Goal: Task Accomplishment & Management: Use online tool/utility

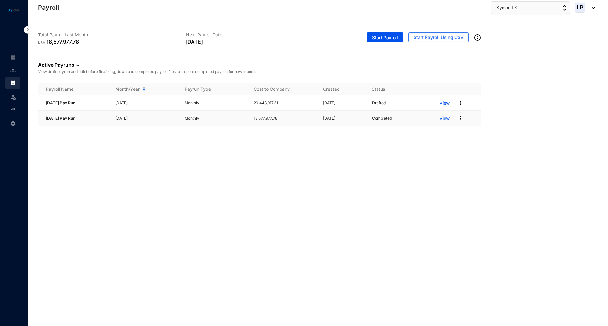
click at [446, 118] on p "View" at bounding box center [444, 118] width 10 height 6
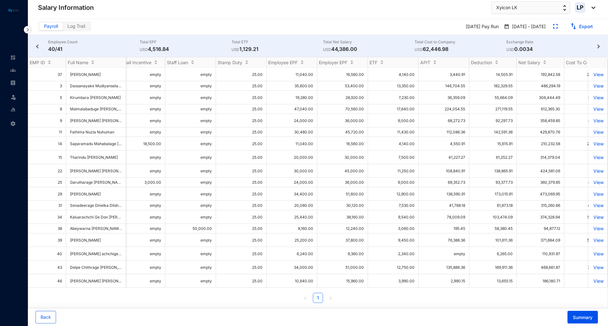
scroll to position [0, 692]
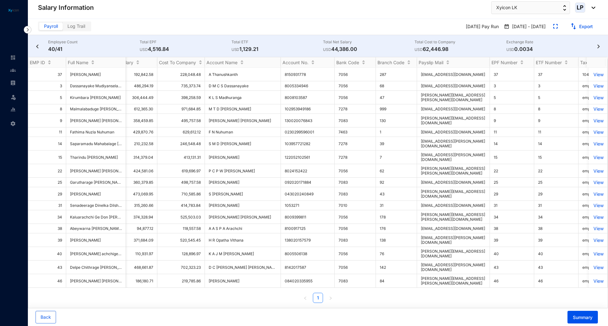
click at [598, 48] on img at bounding box center [598, 47] width 6 height 4
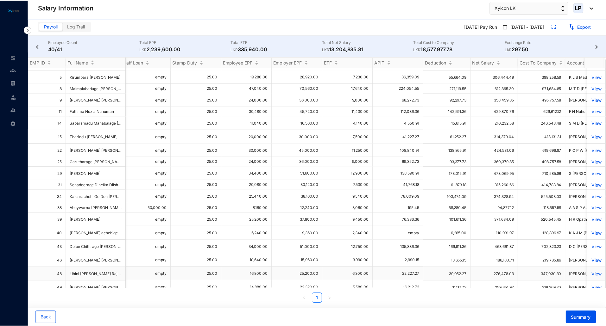
scroll to position [32, 330]
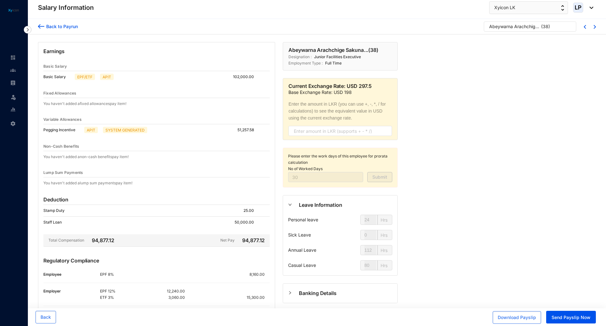
click at [43, 23] on div "Back to Payrun" at bounding box center [58, 26] width 40 height 8
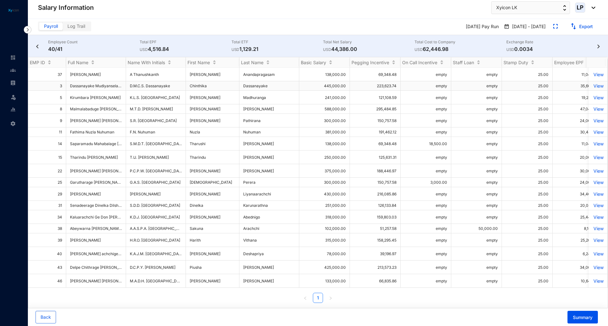
click at [595, 88] on p "View" at bounding box center [597, 85] width 11 height 5
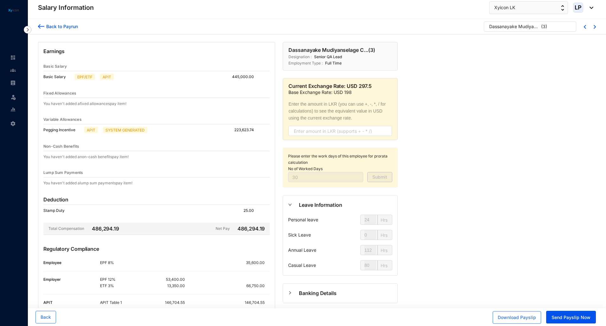
click at [46, 27] on div "Back to Payrun" at bounding box center [61, 26] width 34 height 7
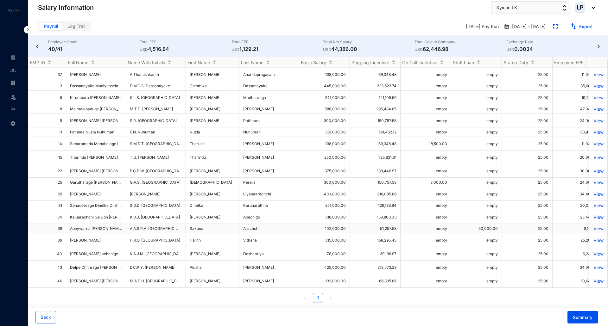
click at [375, 313] on div "Summary" at bounding box center [456, 317] width 281 height 13
click at [37, 45] on img at bounding box center [37, 47] width 6 height 4
click at [29, 83] on td "3" at bounding box center [47, 85] width 38 height 9
click at [11, 83] on img at bounding box center [13, 83] width 6 height 6
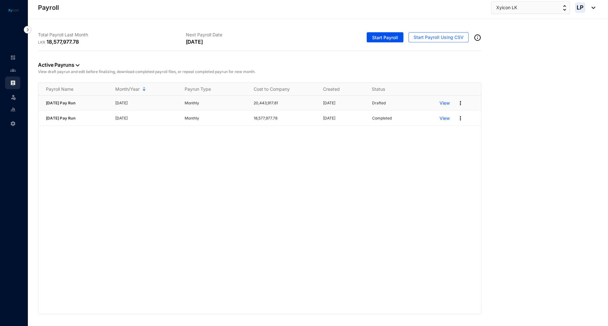
click at [70, 104] on span "[DATE] Pay Run" at bounding box center [60, 103] width 29 height 5
click at [444, 103] on p "View" at bounding box center [444, 103] width 10 height 6
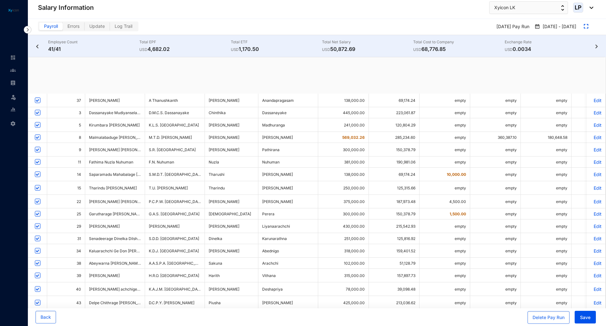
checkbox input "true"
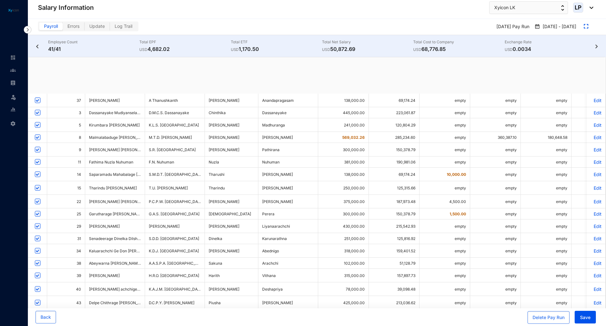
checkbox input "true"
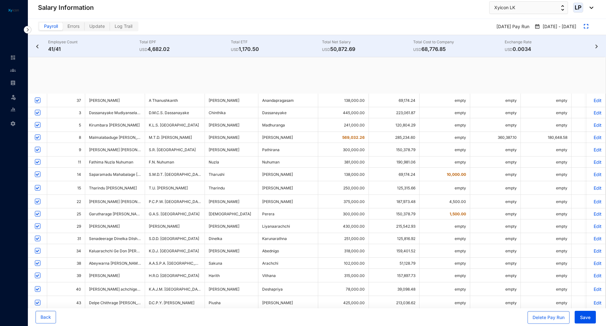
checkbox input "true"
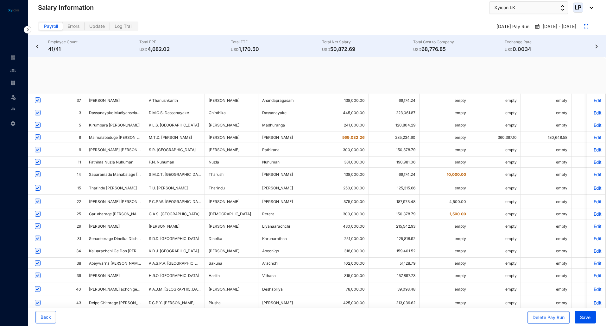
checkbox input "true"
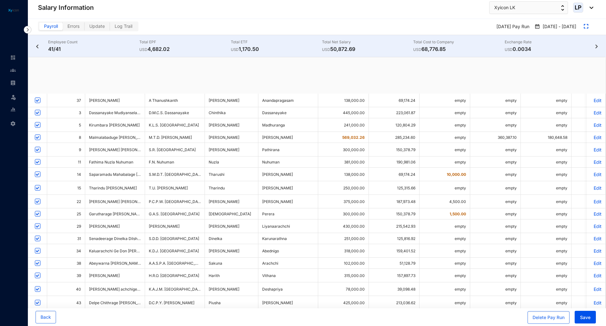
checkbox input "true"
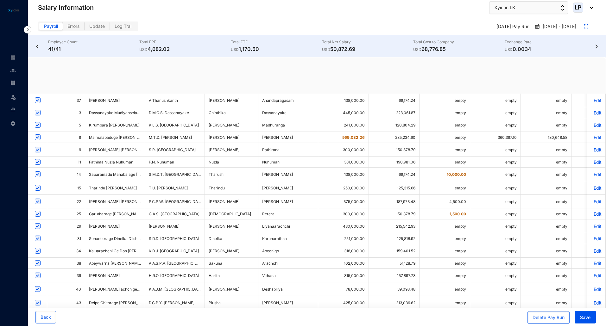
checkbox input "true"
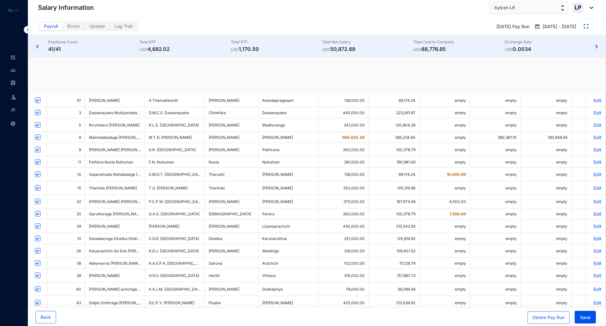
checkbox input "true"
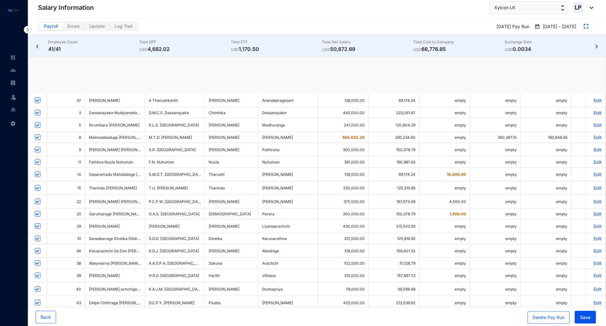
checkbox input "true"
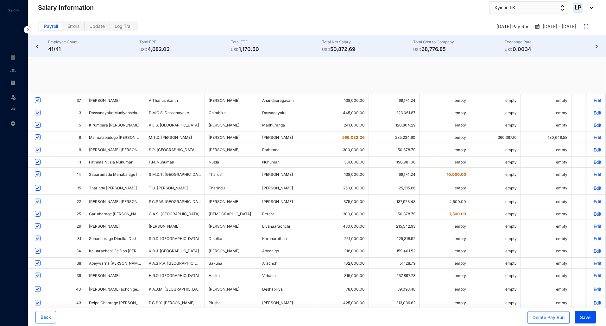
checkbox input "true"
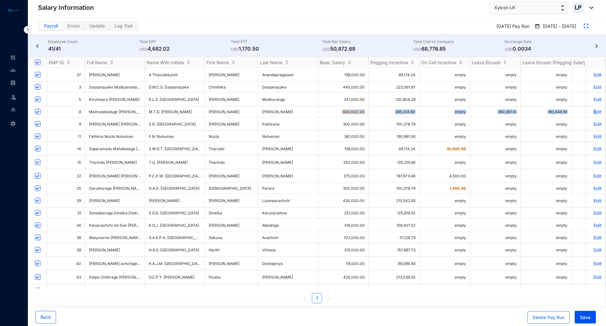
drag, startPoint x: 338, startPoint y: 112, endPoint x: 590, endPoint y: 114, distance: 251.9
click at [340, 111] on td "569,032.26" at bounding box center [343, 111] width 51 height 11
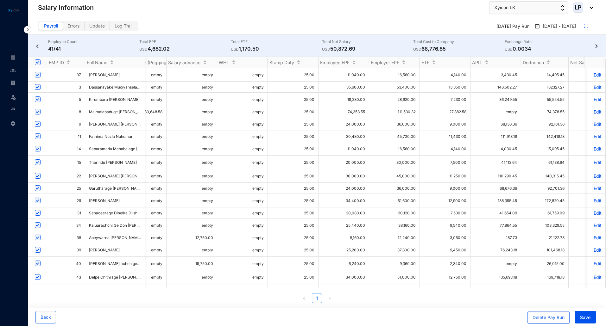
scroll to position [0, 426]
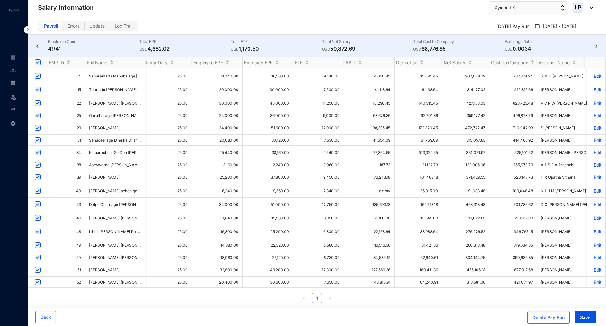
click at [474, 171] on td "371,429.55" at bounding box center [465, 178] width 47 height 14
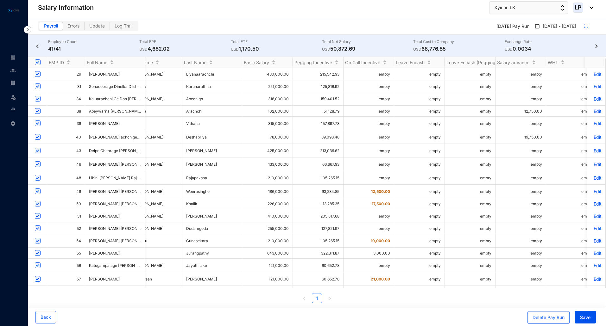
scroll to position [0, 8]
click at [176, 289] on div "EMP ID Full Name Name With Initials First Name Last Name Basic Salary Pegging I…" at bounding box center [316, 180] width 577 height 246
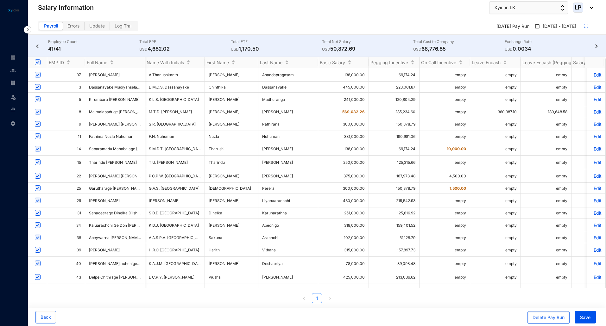
scroll to position [127, 365]
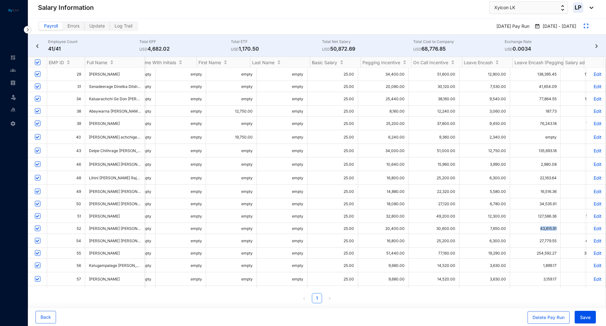
drag, startPoint x: 532, startPoint y: 210, endPoint x: 556, endPoint y: 211, distance: 24.4
click at [556, 223] on td "43,815.91" at bounding box center [535, 228] width 51 height 11
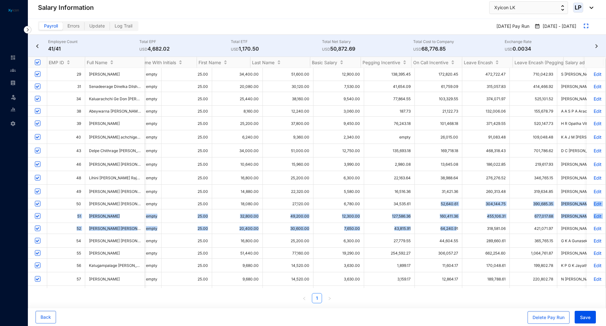
click at [458, 223] on td "64,240.91" at bounding box center [437, 228] width 47 height 11
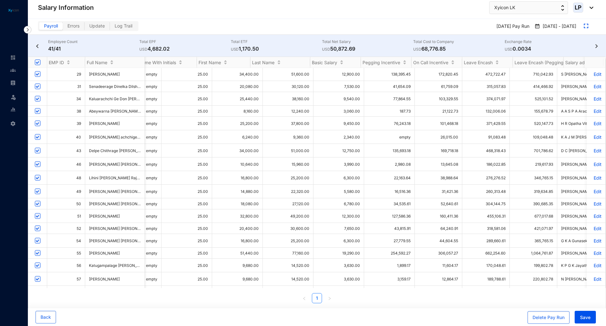
click at [473, 223] on td "318,581.06" at bounding box center [485, 228] width 47 height 11
click at [471, 223] on td "318,581.06" at bounding box center [485, 228] width 47 height 11
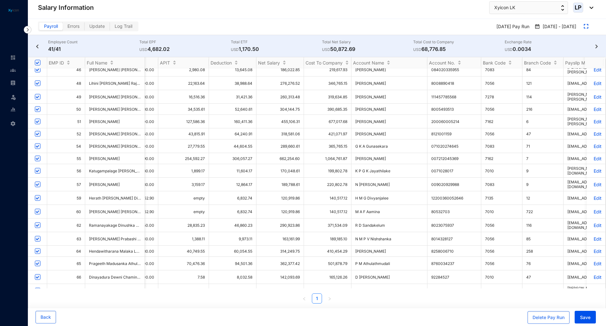
scroll to position [0, 8]
click at [273, 257] on td "362,377.42" at bounding box center [279, 264] width 47 height 14
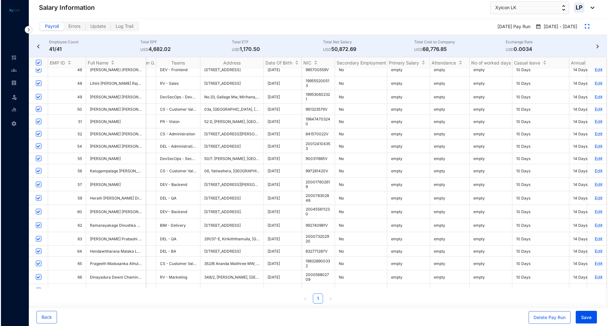
scroll to position [0, 2010]
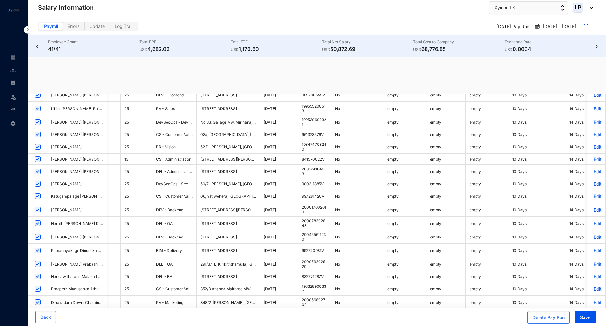
click at [15, 80] on img at bounding box center [13, 83] width 6 height 6
